Goal: Information Seeking & Learning: Learn about a topic

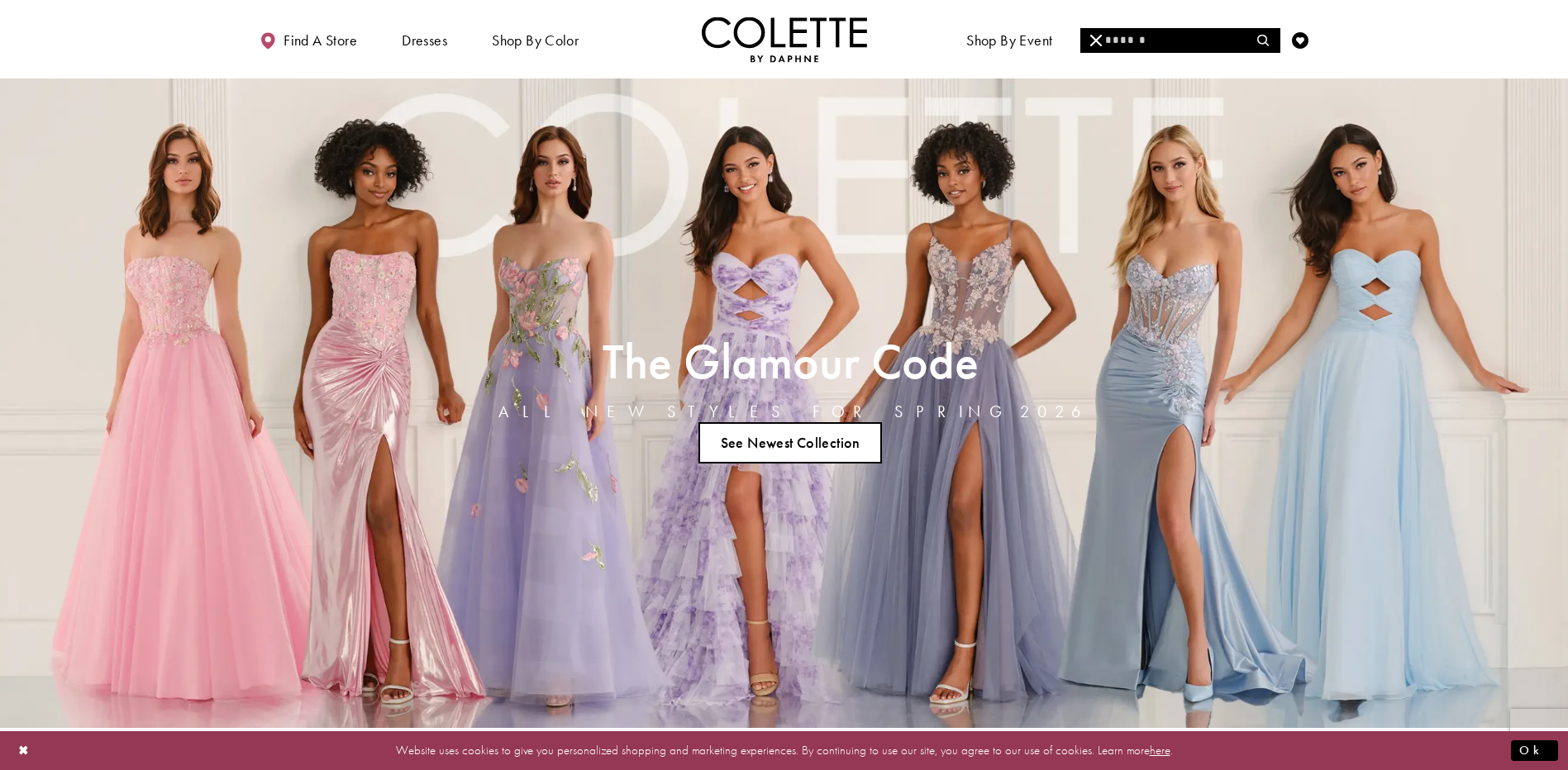
click at [1157, 42] on input "Search" at bounding box center [1179, 40] width 199 height 25
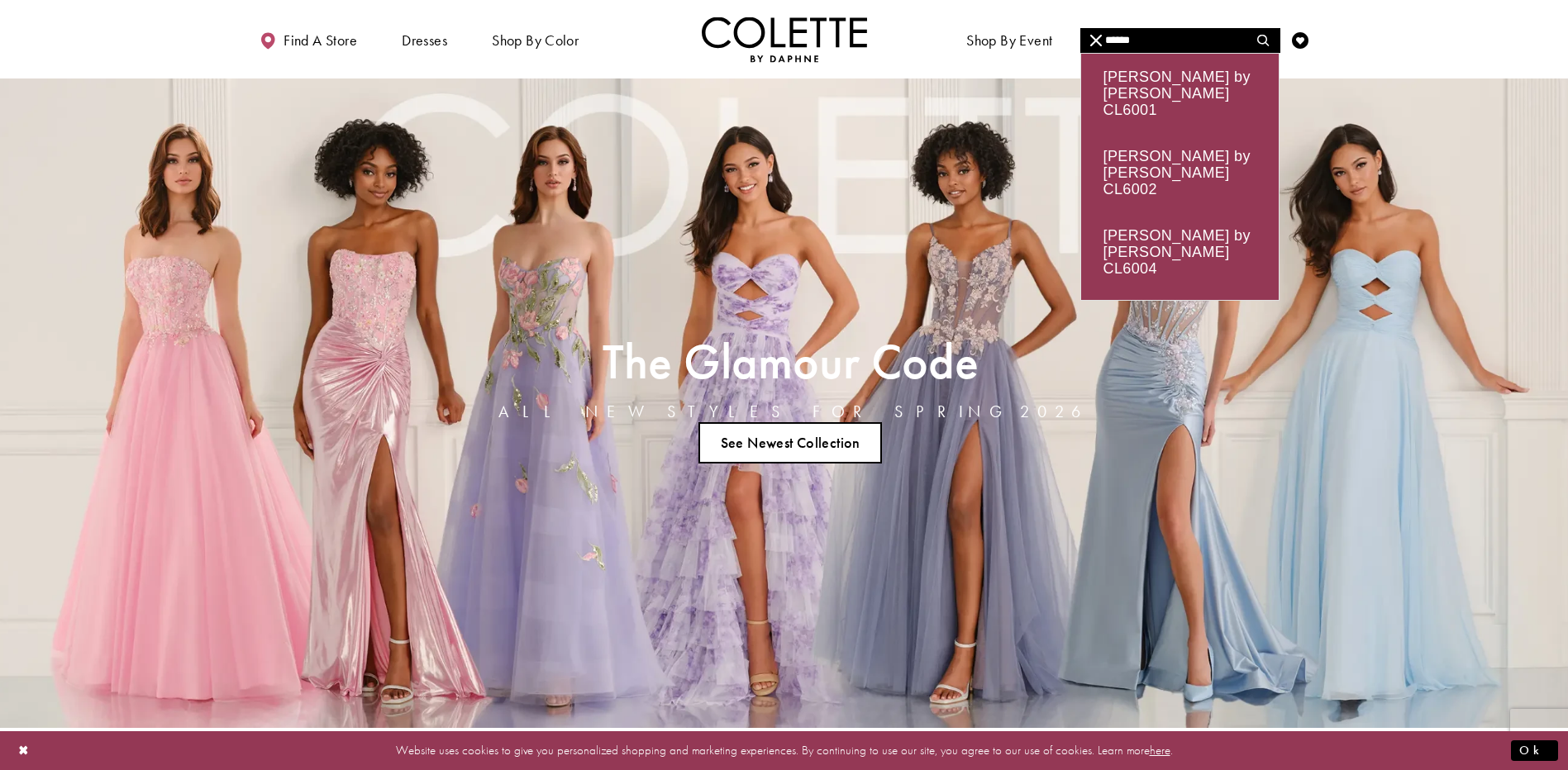
type input "******"
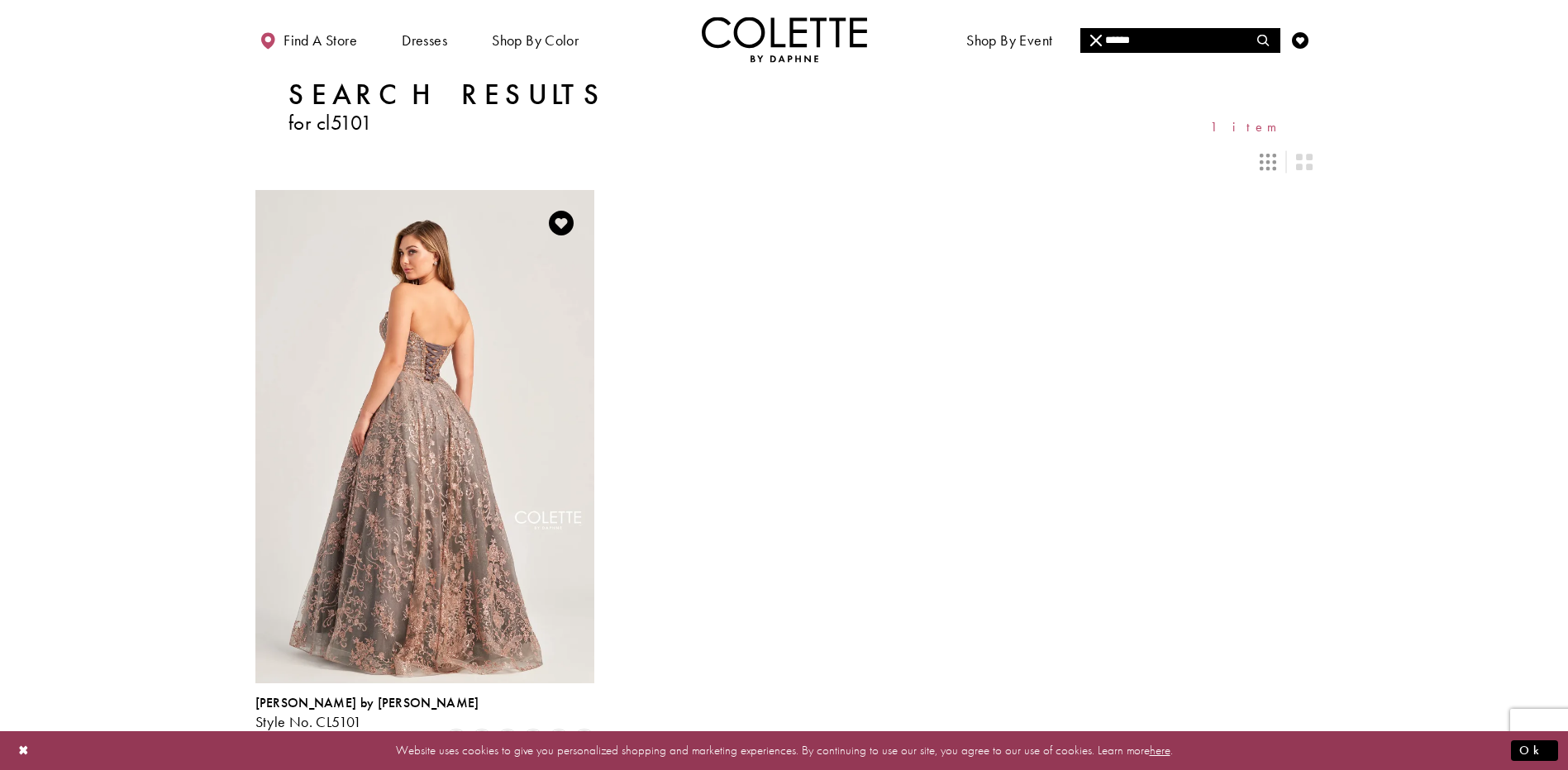
click at [438, 423] on img "Visit Colette by Daphne Style No. CL5101 Page" at bounding box center [424, 436] width 339 height 493
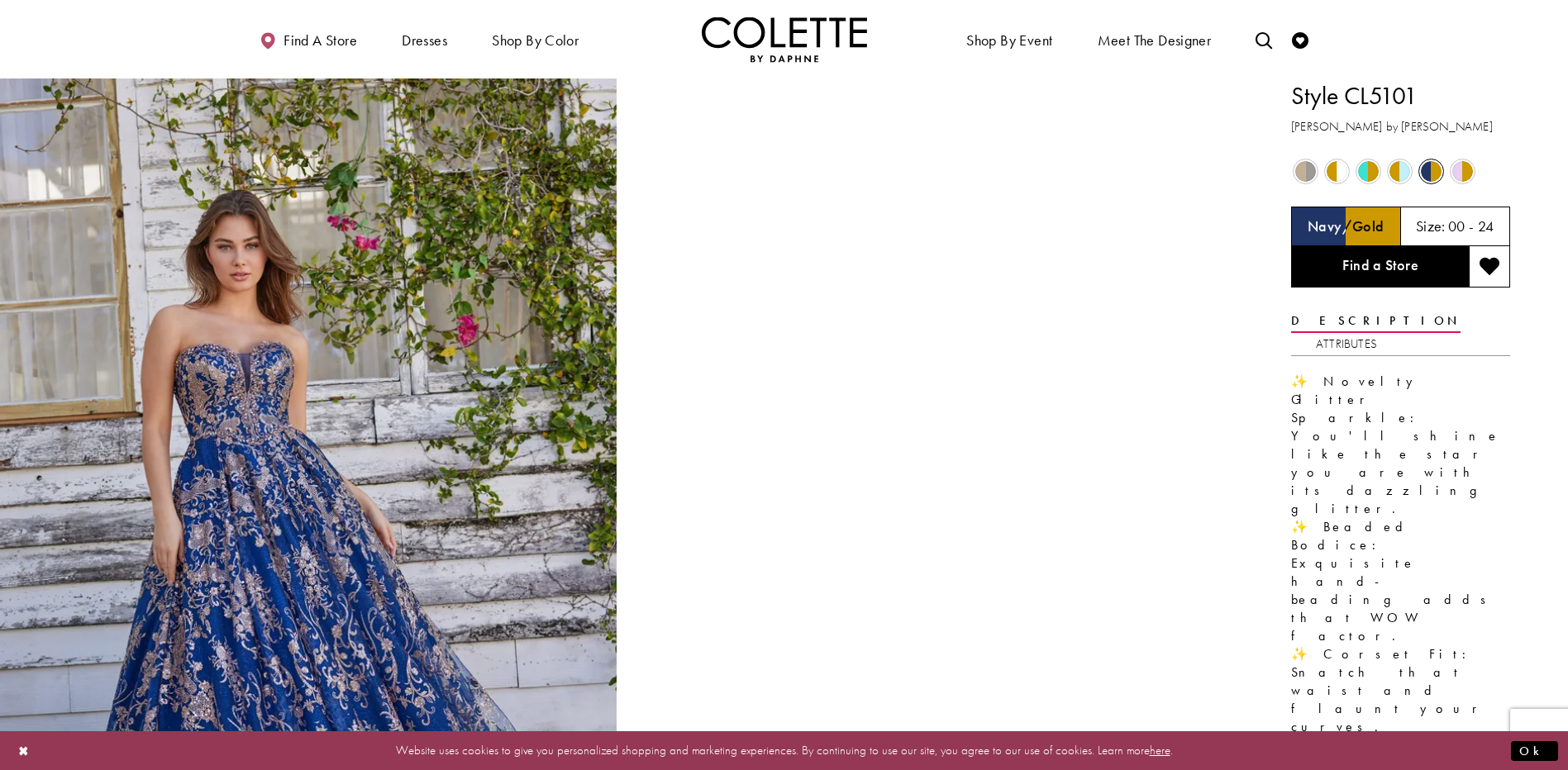
click at [1330, 174] on span "Product color controls state depends on size chosen" at bounding box center [1337, 172] width 20 height 20
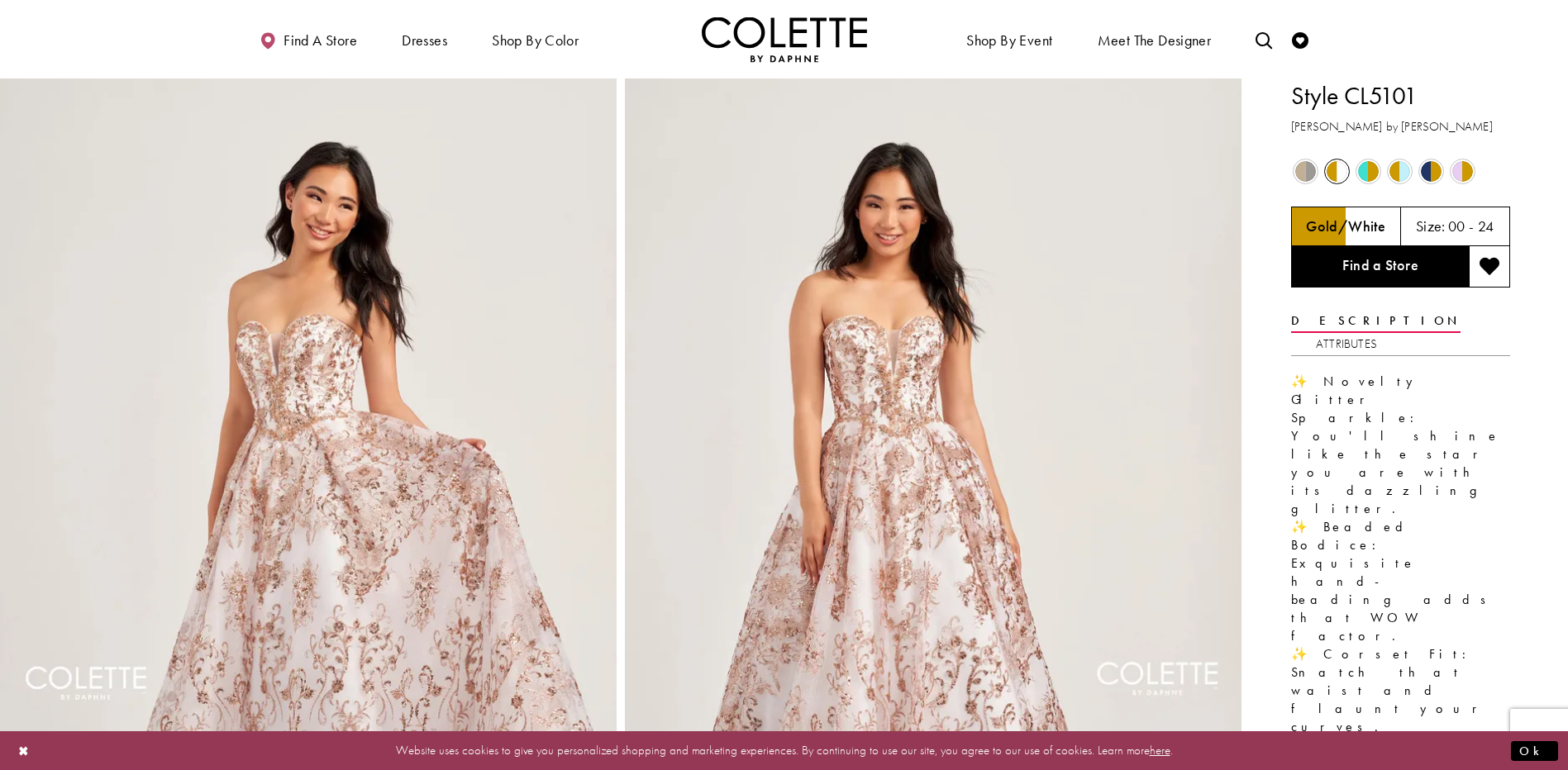
click at [1362, 171] on span "Product color controls state depends on size chosen" at bounding box center [1369, 172] width 20 height 20
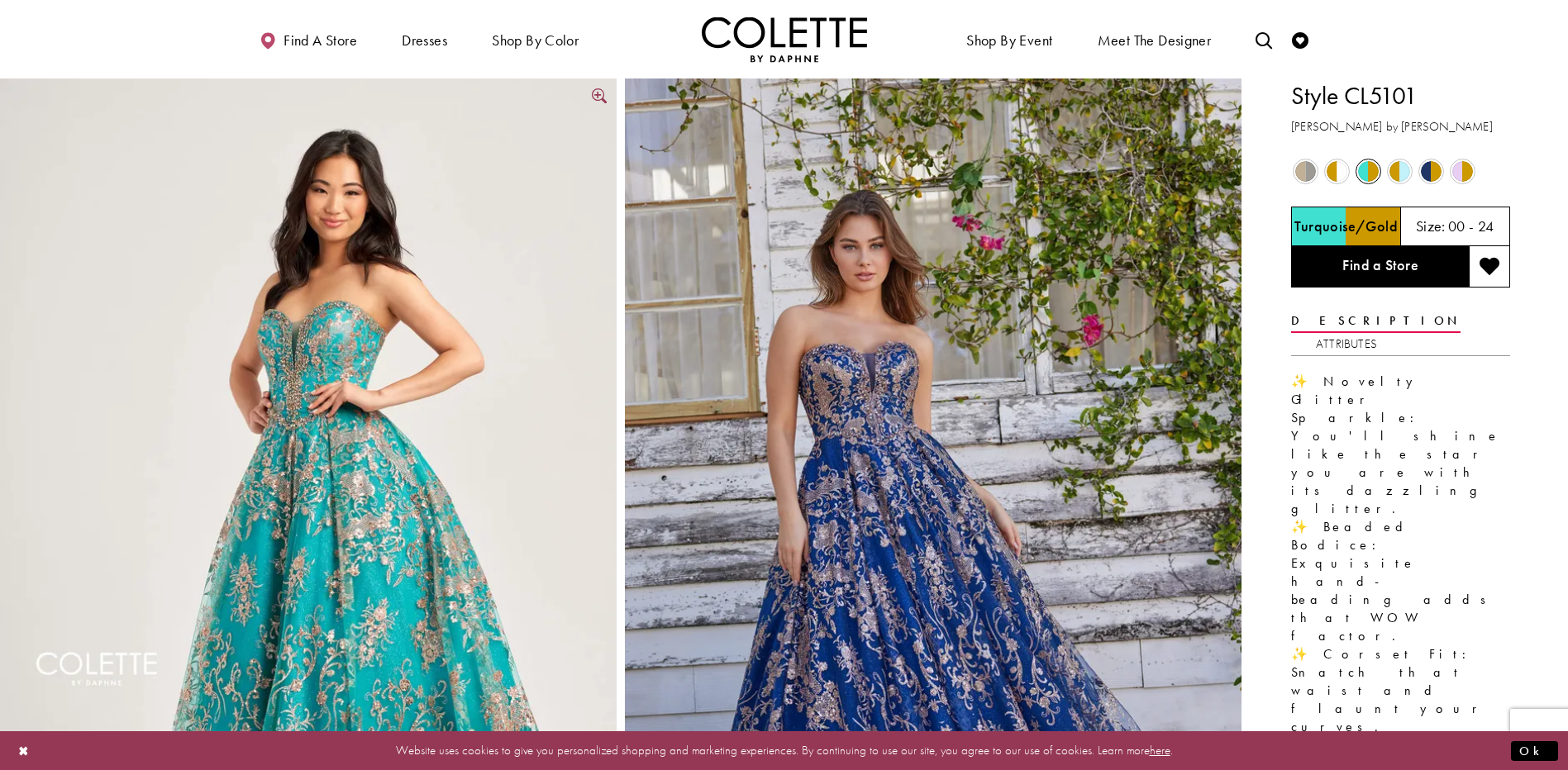
scroll to position [83, 0]
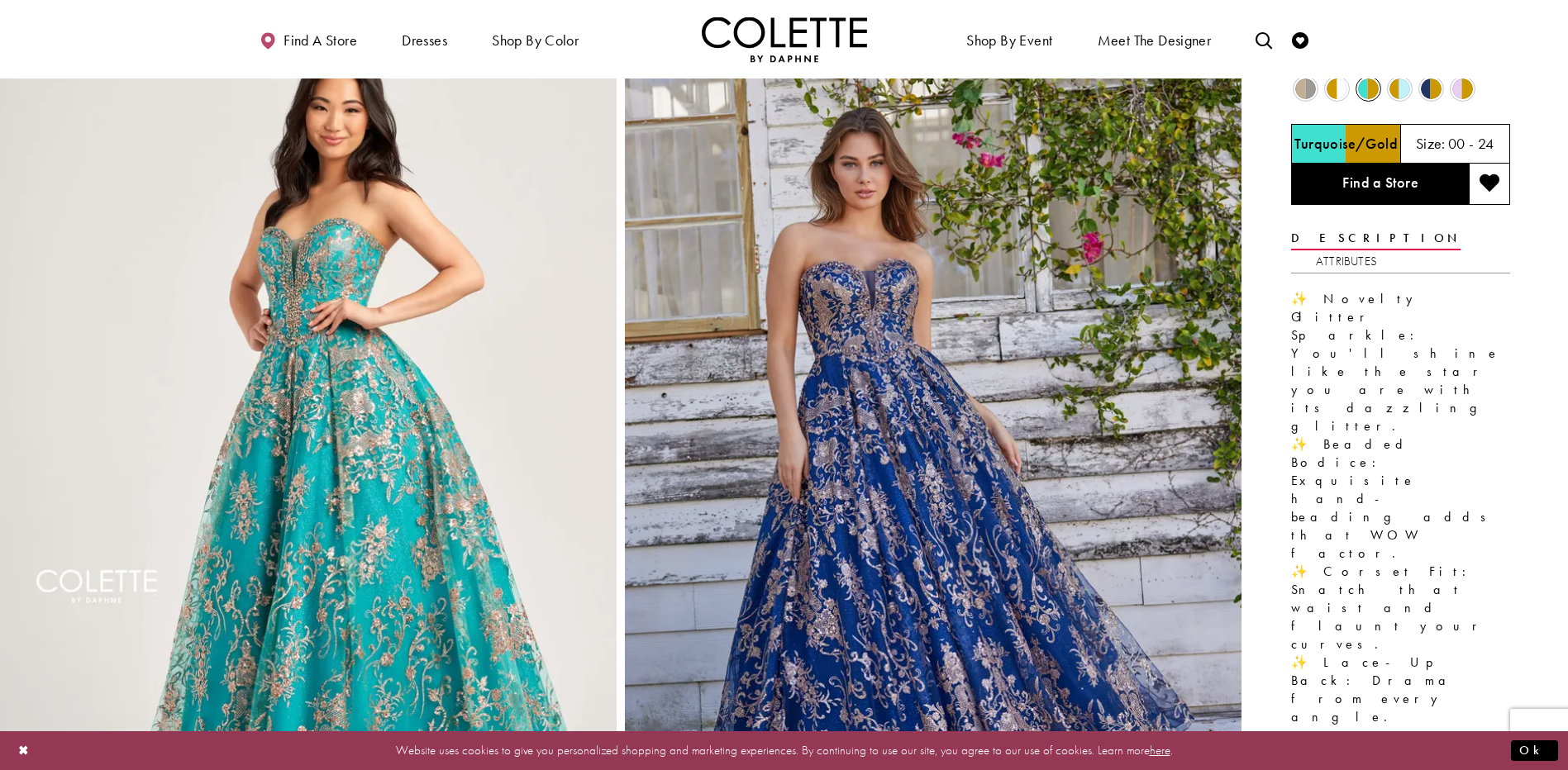
click at [1308, 87] on span "Product color controls state depends on size chosen" at bounding box center [1305, 89] width 20 height 20
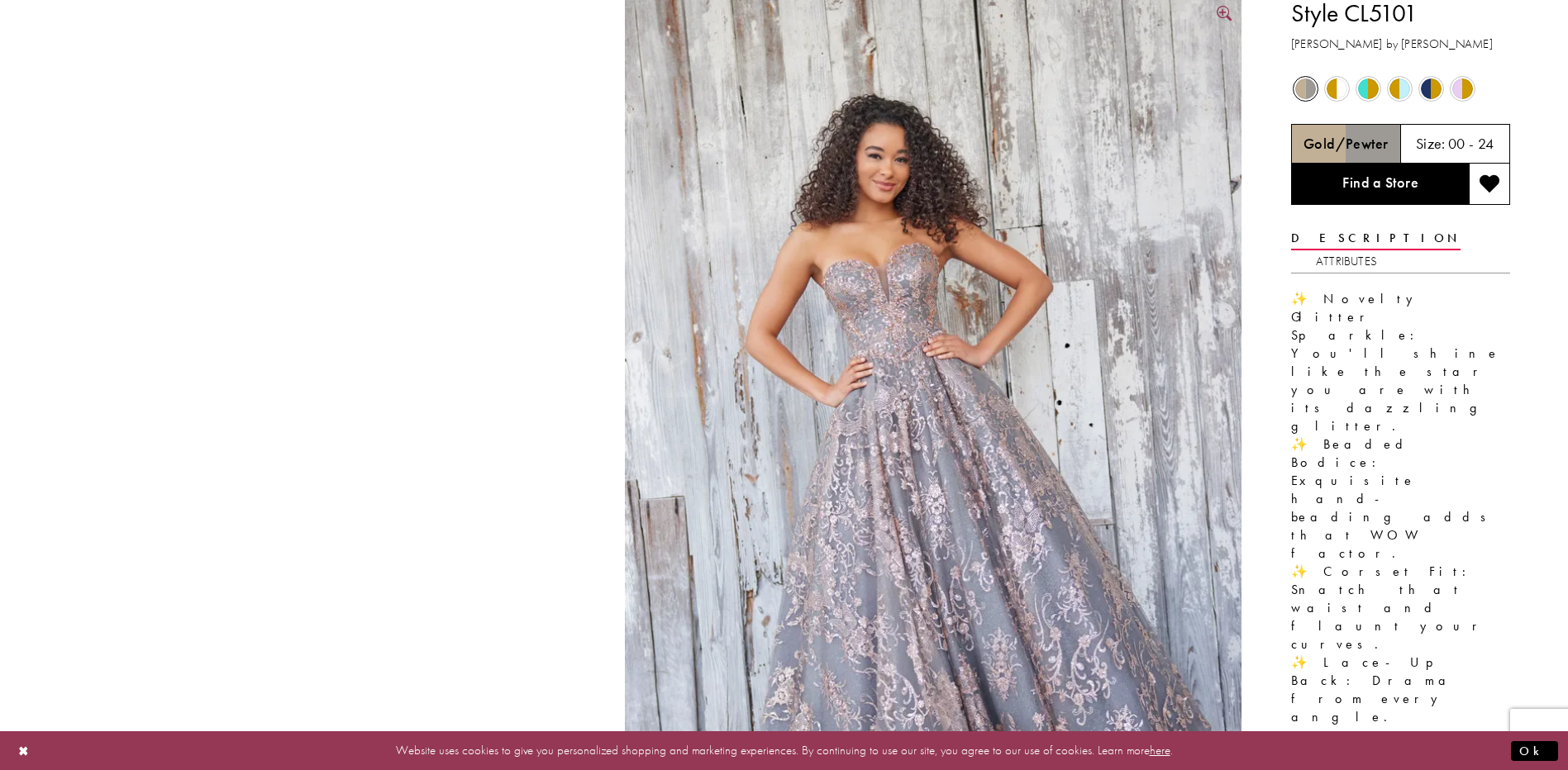
scroll to position [0, 0]
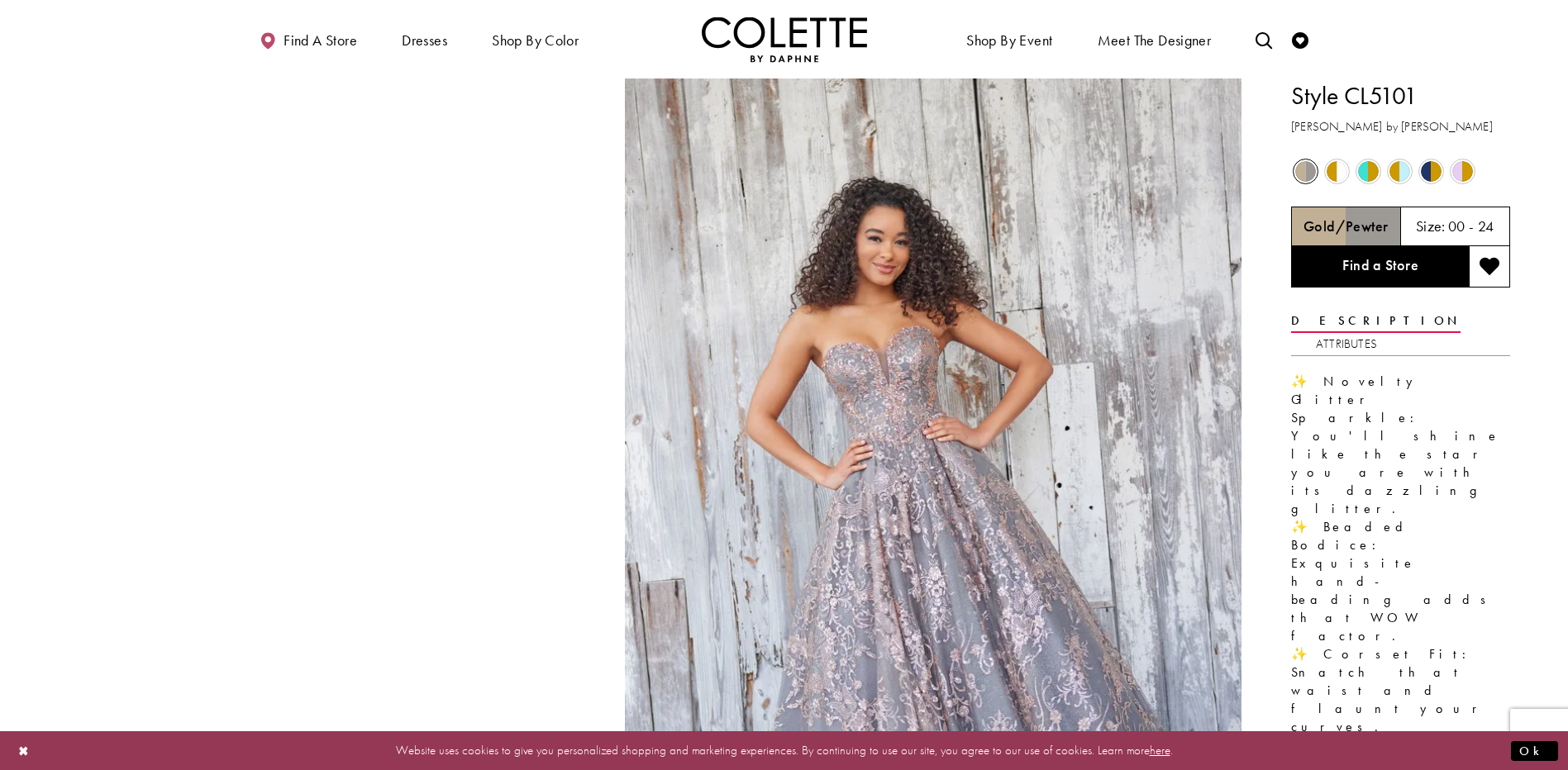
click at [1394, 173] on span "Product color controls state depends on size chosen" at bounding box center [1399, 172] width 20 height 20
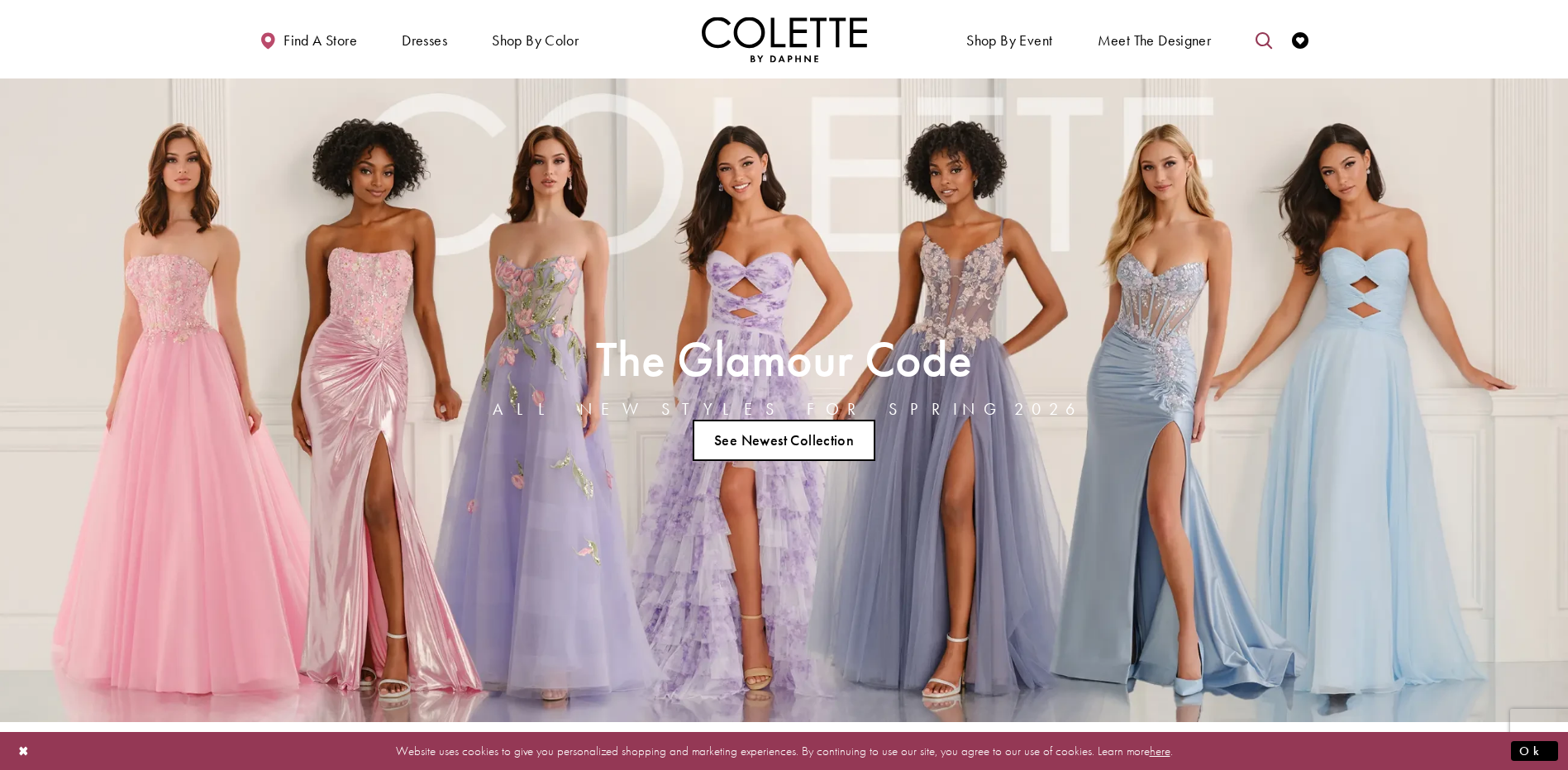
click at [1267, 46] on icon "Toggle search" at bounding box center [1264, 41] width 17 height 17
click at [1164, 39] on input "Search" at bounding box center [1179, 40] width 199 height 25
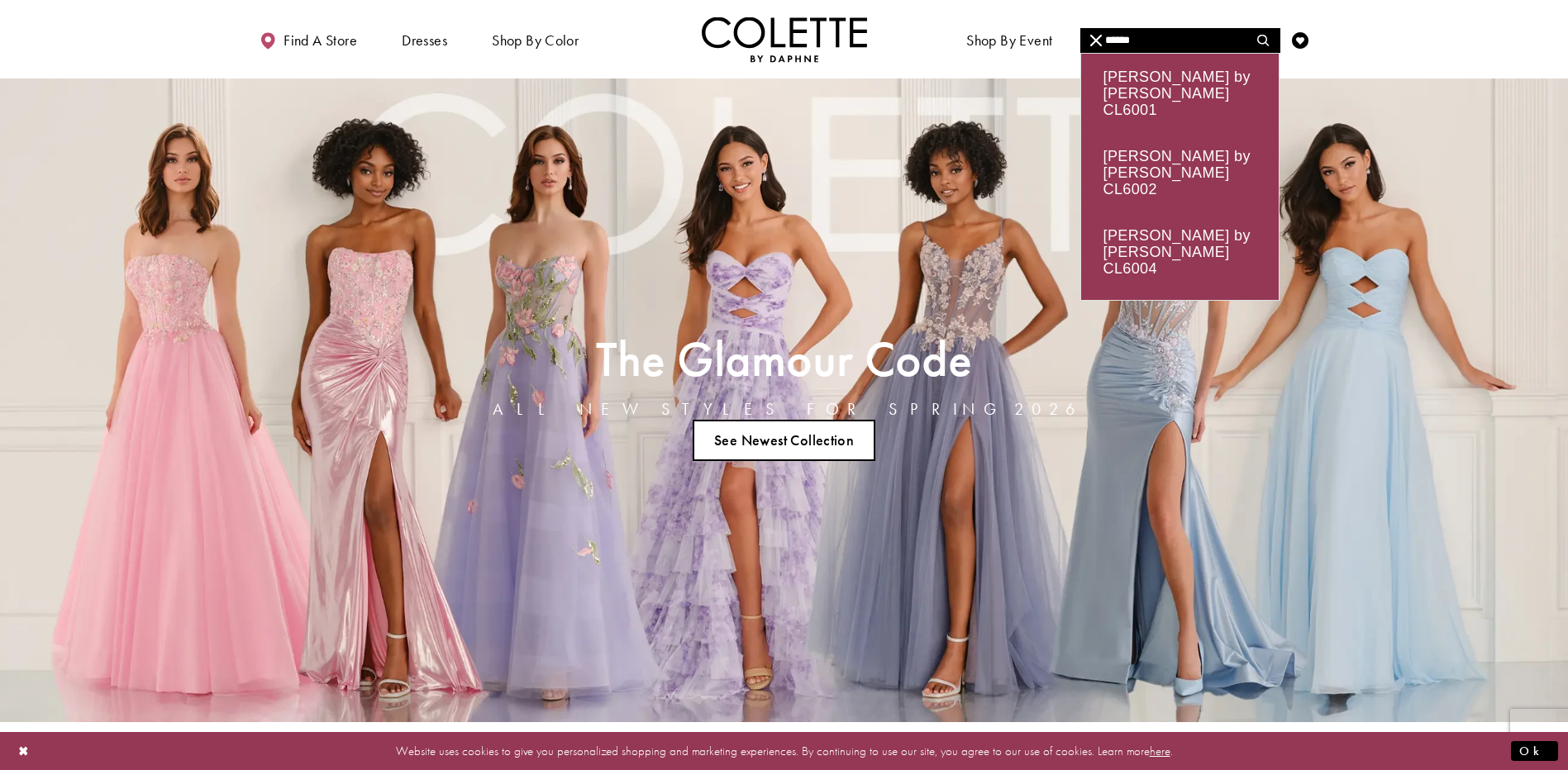
type input "******"
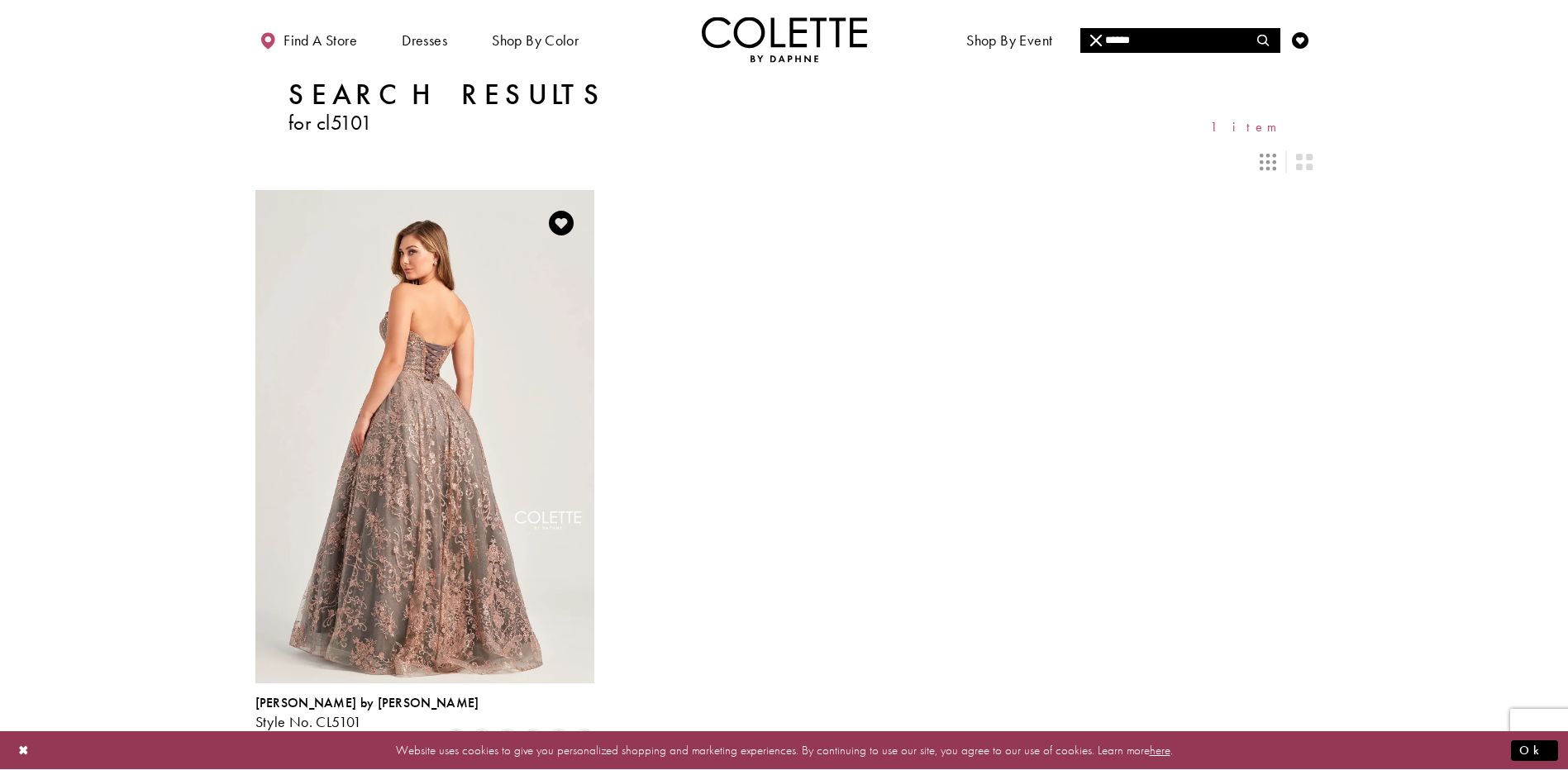
click at [522, 497] on img "Visit Colette by Daphne Style No. CL5101 Page" at bounding box center [424, 436] width 339 height 493
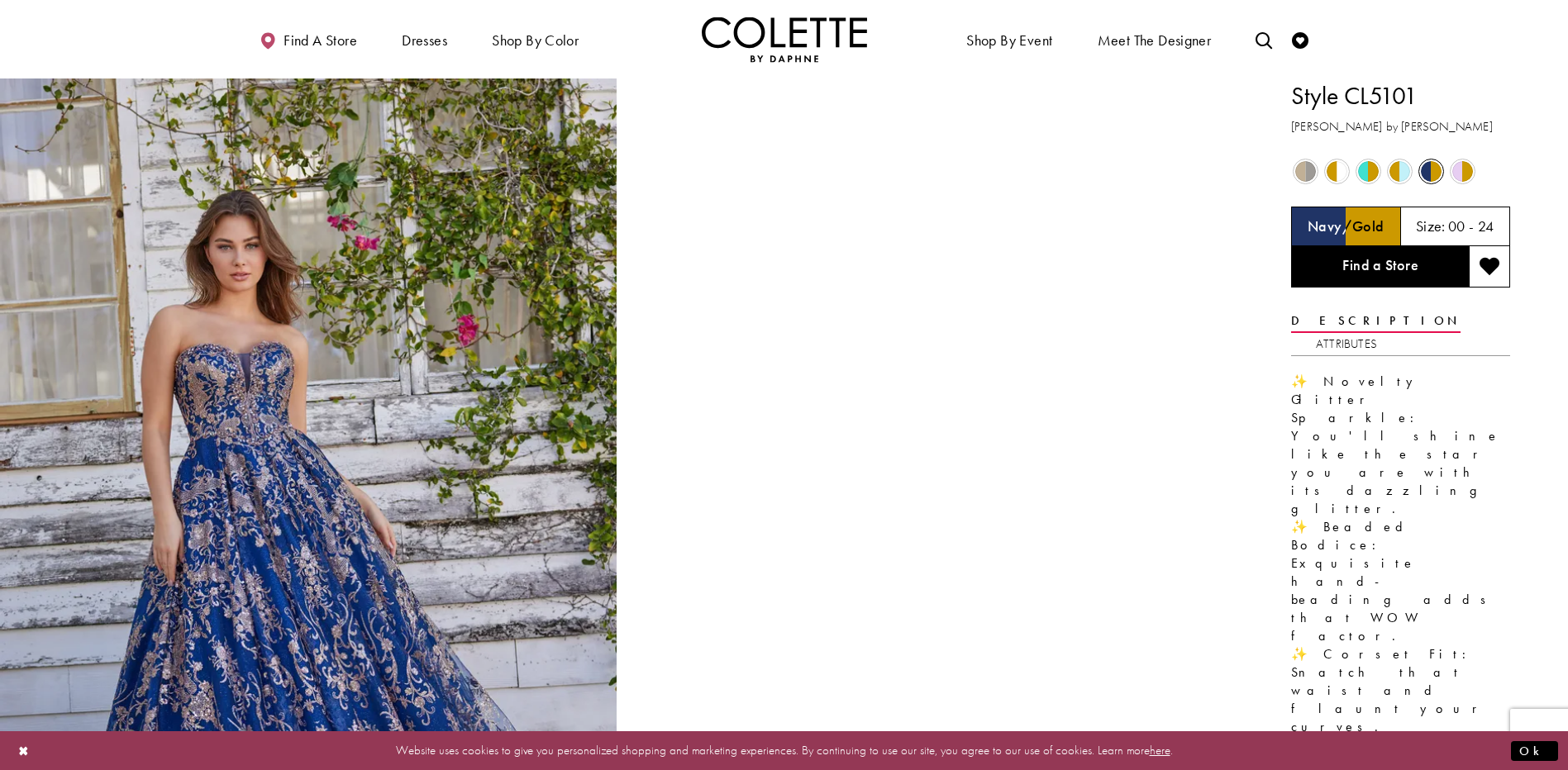
click at [1407, 169] on span "Product color controls state depends on size chosen" at bounding box center [1399, 172] width 20 height 20
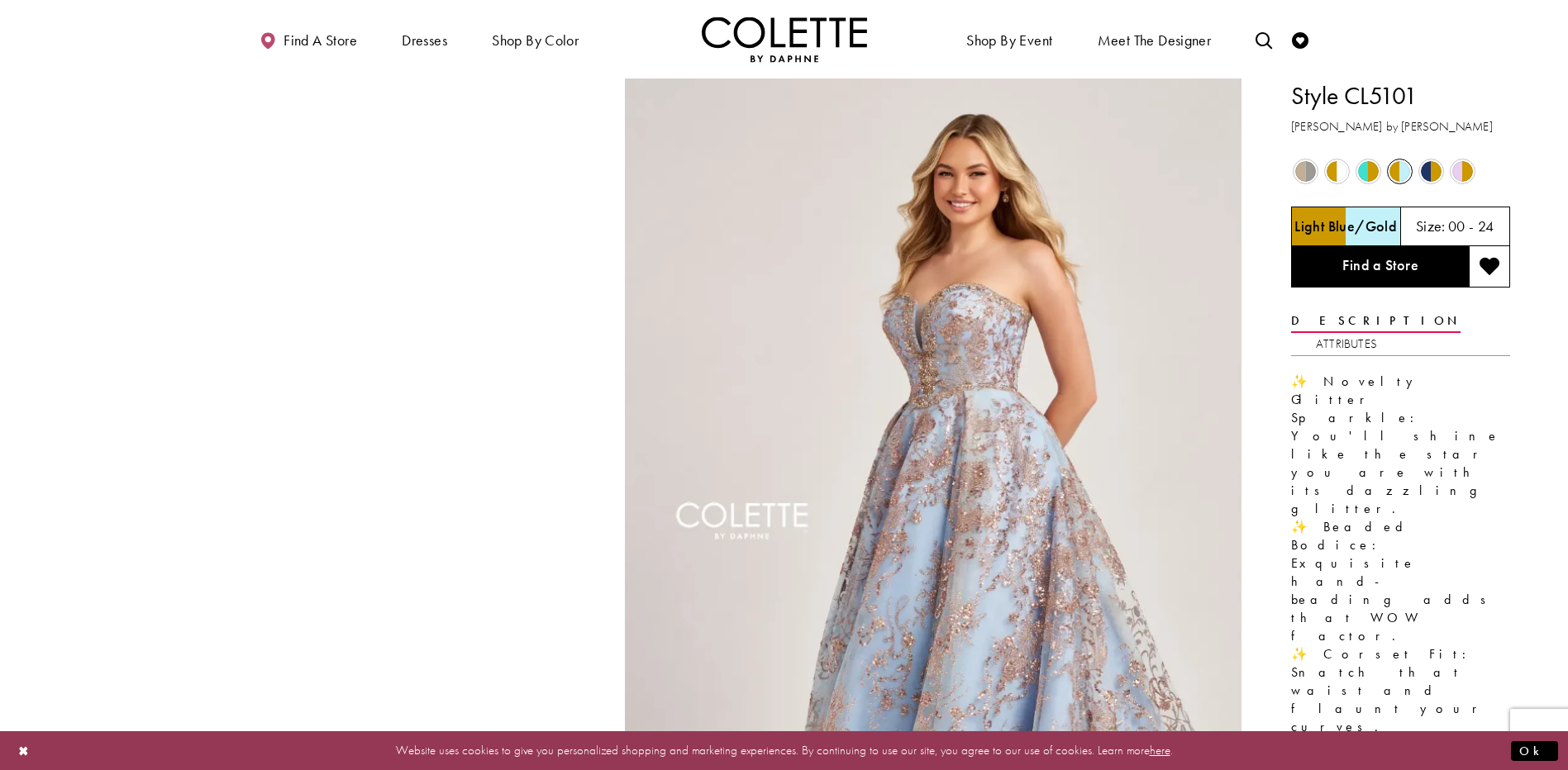
click at [1306, 175] on span "Product color controls state depends on size chosen" at bounding box center [1305, 172] width 20 height 20
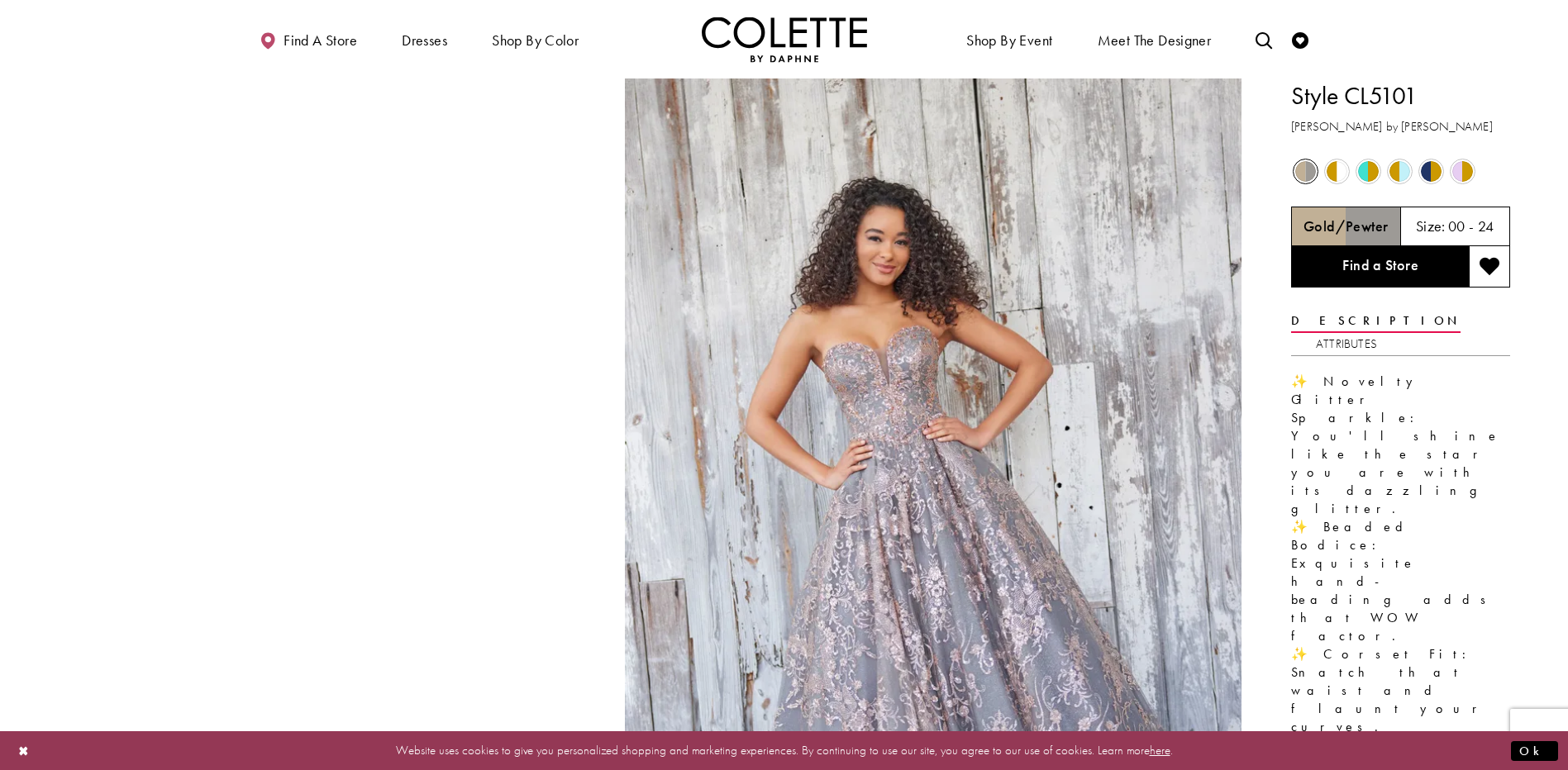
click at [1346, 171] on span "Product color controls state depends on size chosen" at bounding box center [1337, 172] width 20 height 20
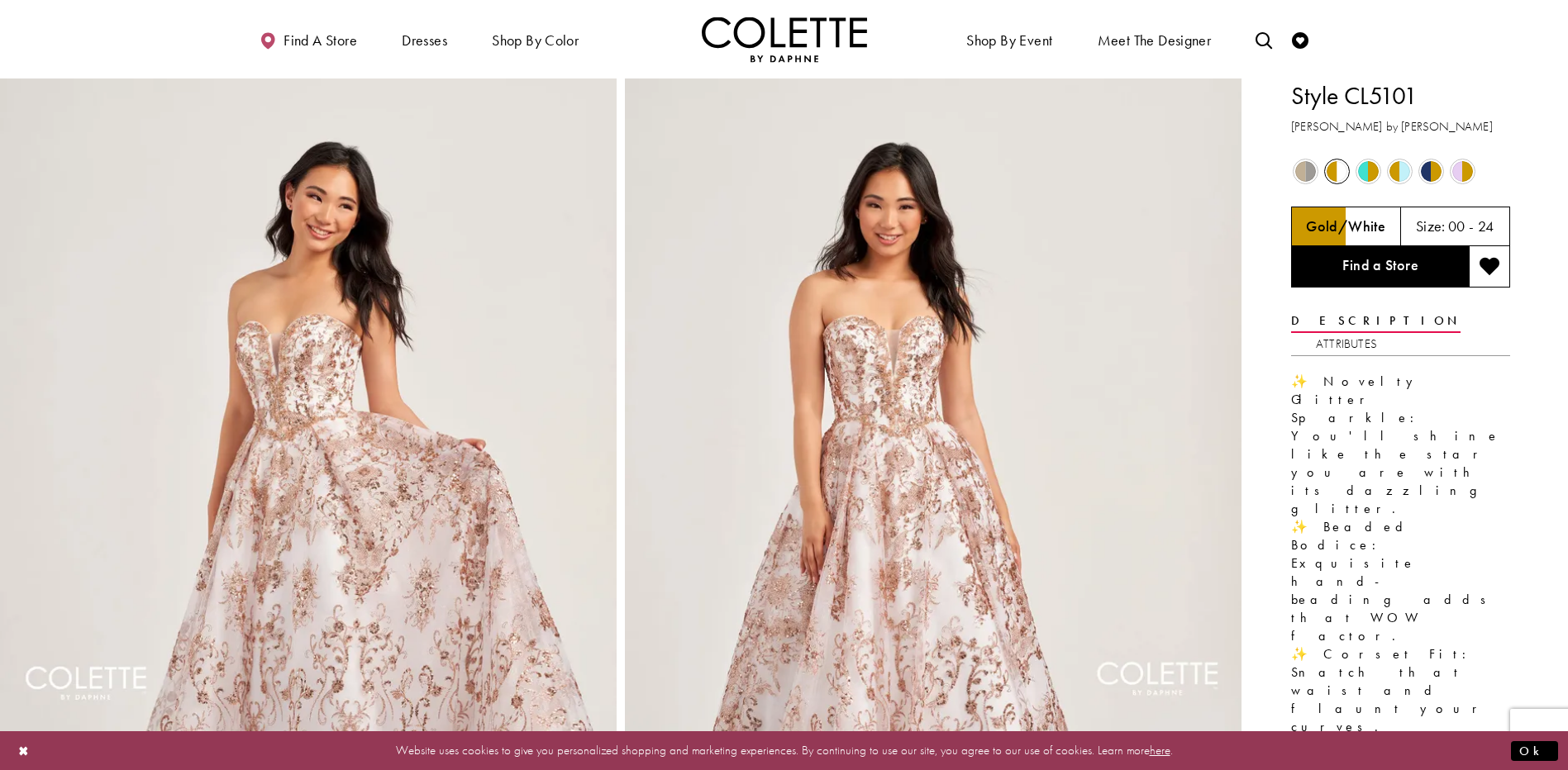
click at [1365, 175] on span "Product color controls state depends on size chosen" at bounding box center [1369, 172] width 20 height 20
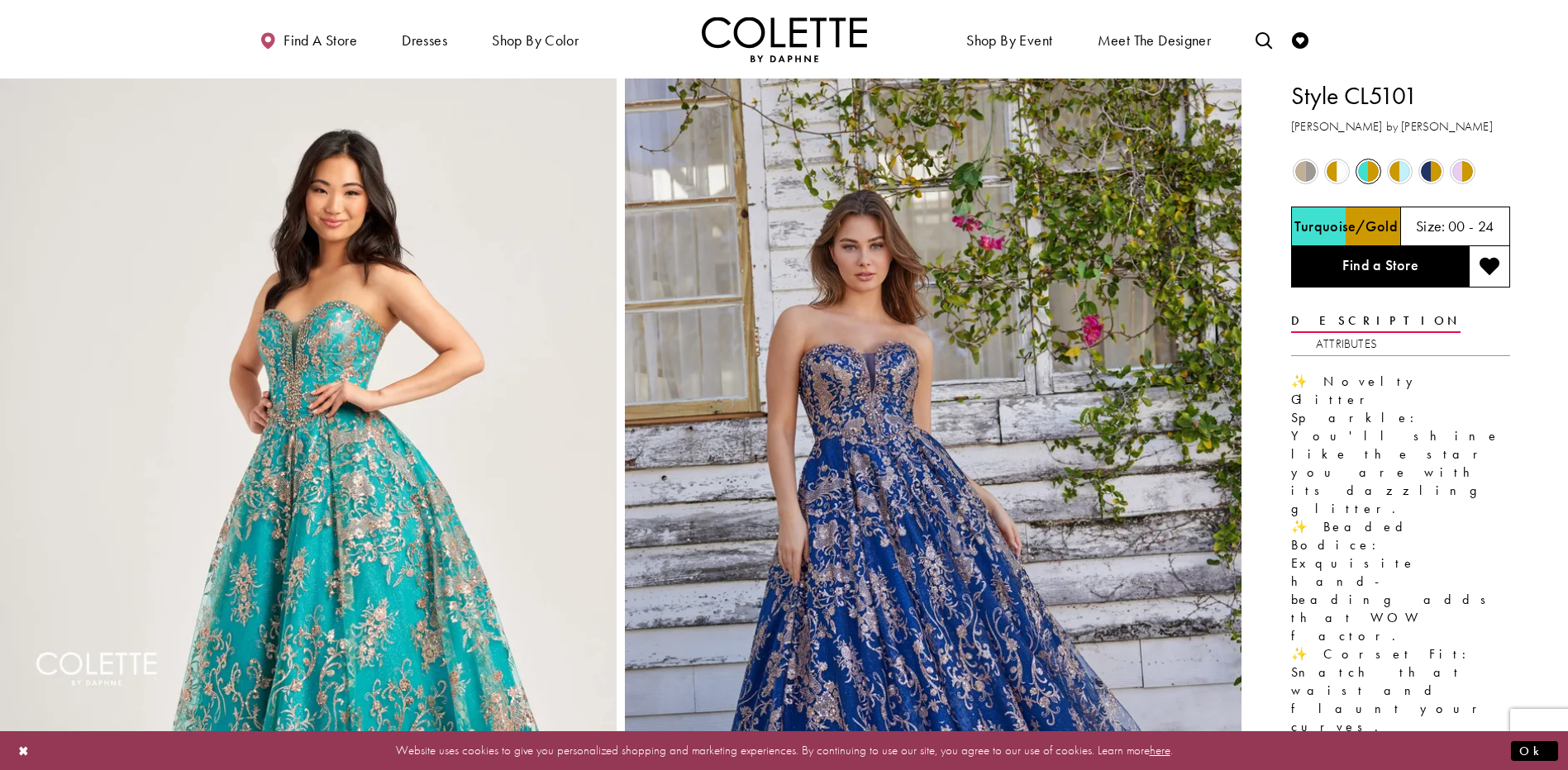
click at [1465, 172] on span "Product color controls state depends on size chosen" at bounding box center [1462, 172] width 20 height 20
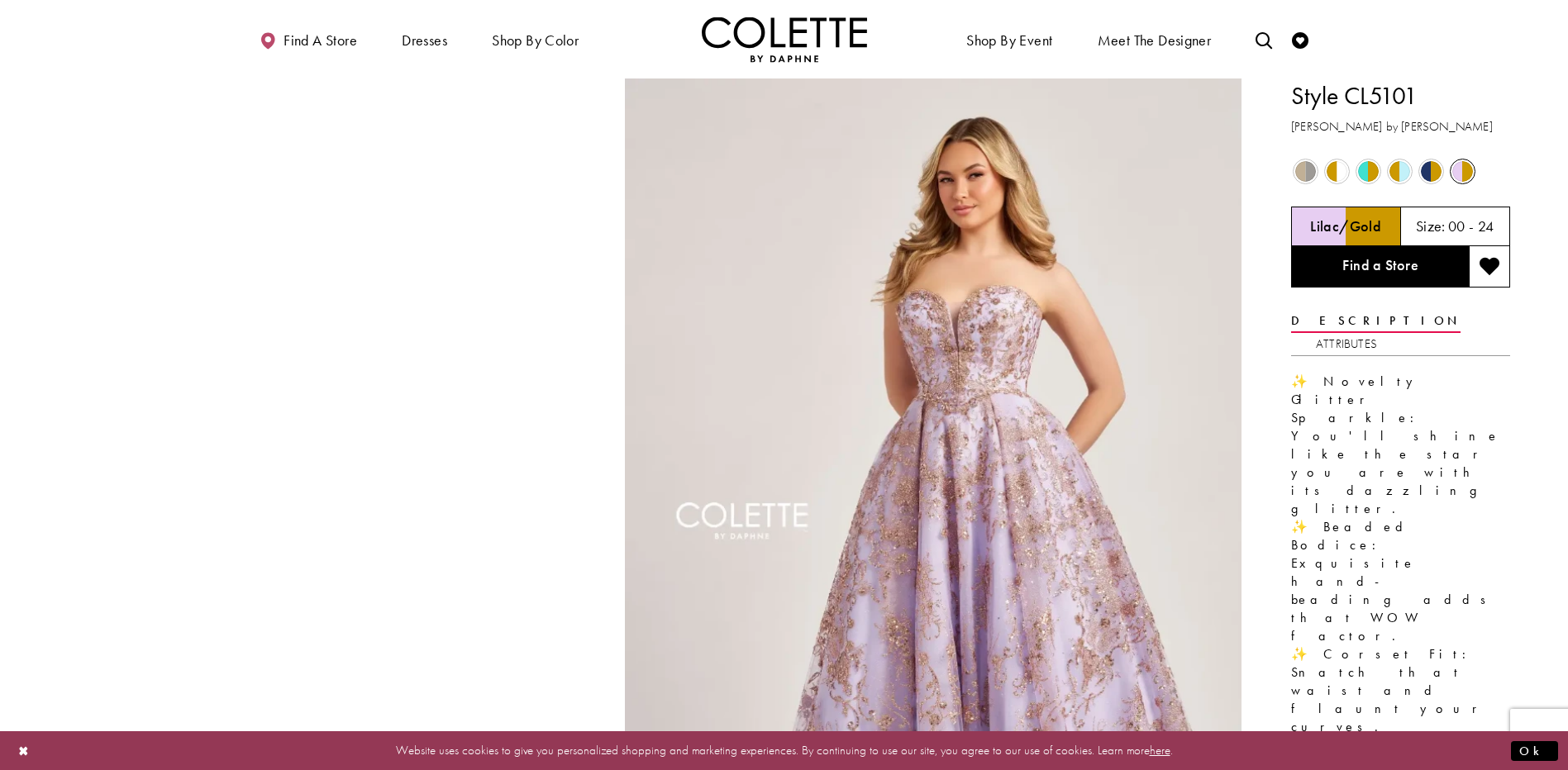
click at [1396, 173] on span "Product color controls state depends on size chosen" at bounding box center [1399, 172] width 20 height 20
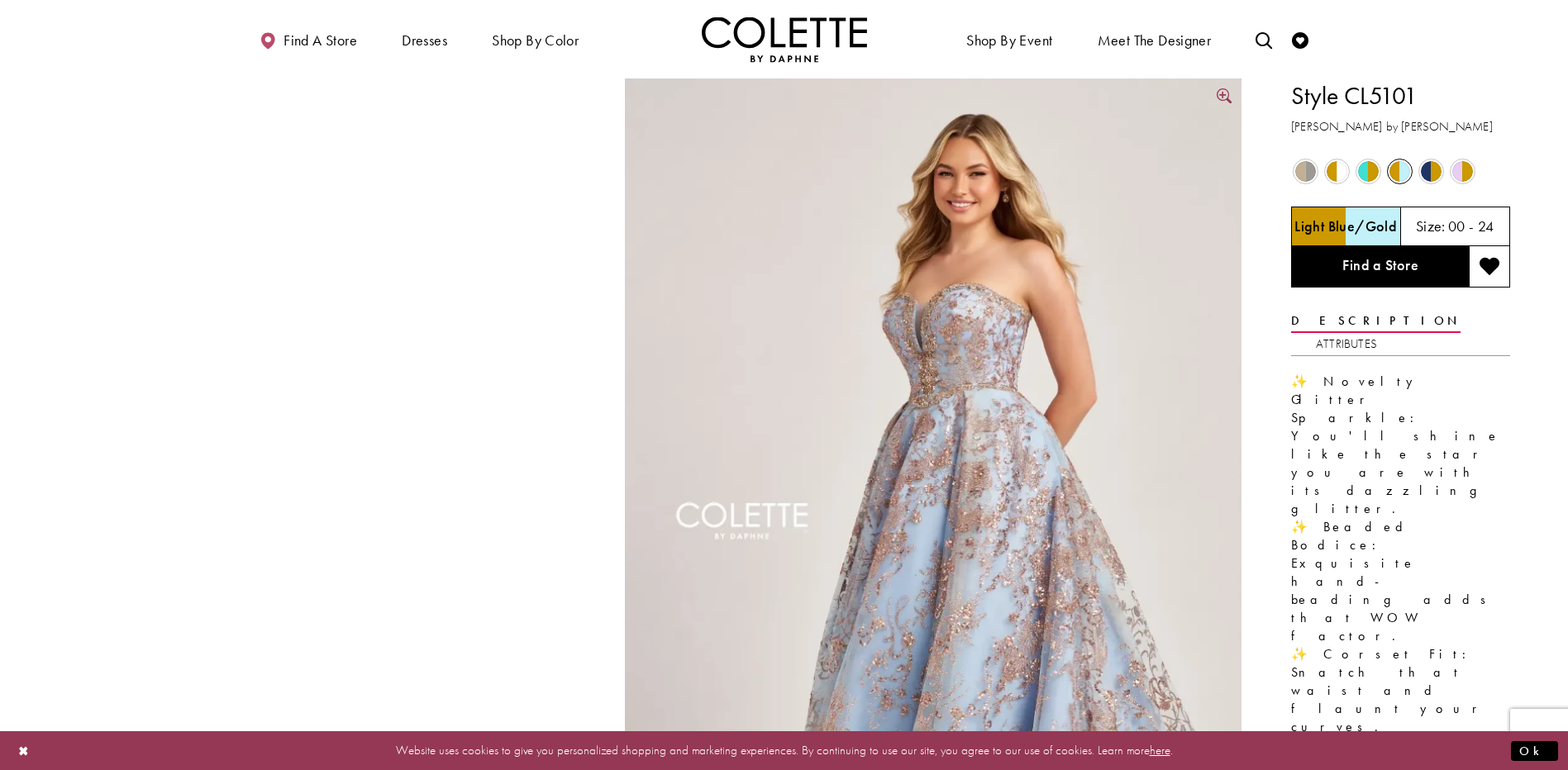
scroll to position [83, 0]
